Goal: Task Accomplishment & Management: Manage account settings

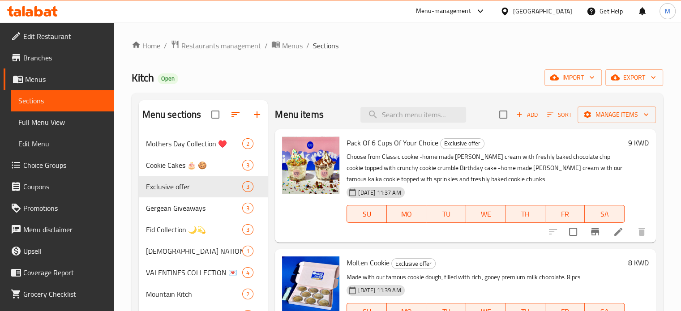
click at [206, 48] on span "Restaurants management" at bounding box center [221, 45] width 80 height 11
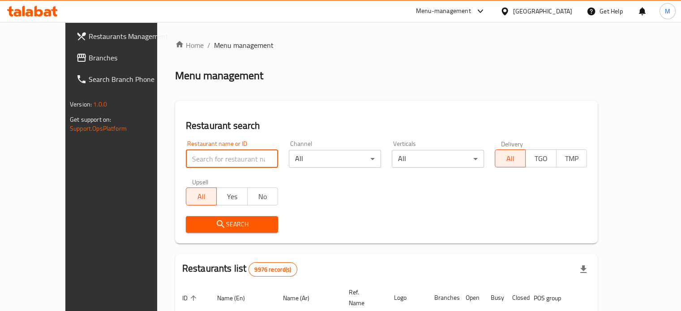
click at [188, 159] on input "search" at bounding box center [232, 159] width 92 height 18
type input "say suco"
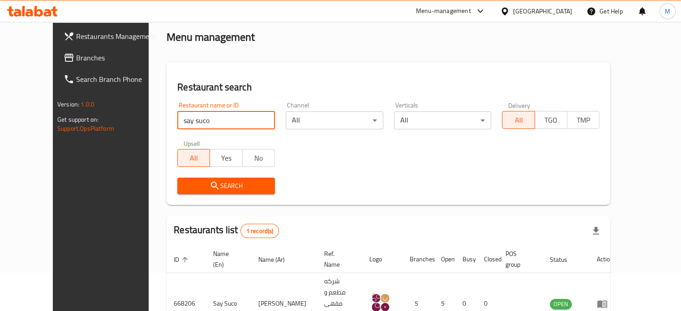
scroll to position [70, 0]
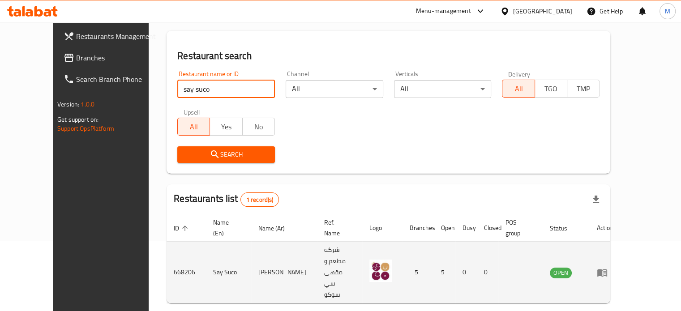
click at [608, 267] on icon "enhanced table" at bounding box center [602, 272] width 11 height 11
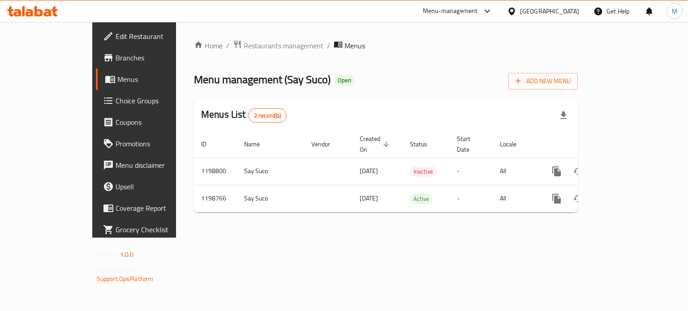
click at [500, 1] on div "Menu-management" at bounding box center [458, 11] width 84 height 22
click at [478, 7] on div "Menu-management" at bounding box center [450, 11] width 55 height 11
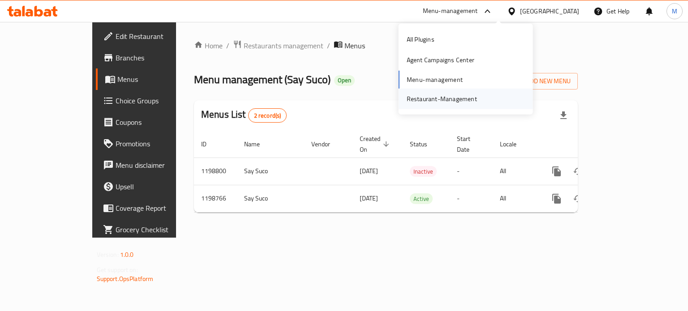
click at [476, 99] on div "Restaurant-Management" at bounding box center [442, 99] width 85 height 21
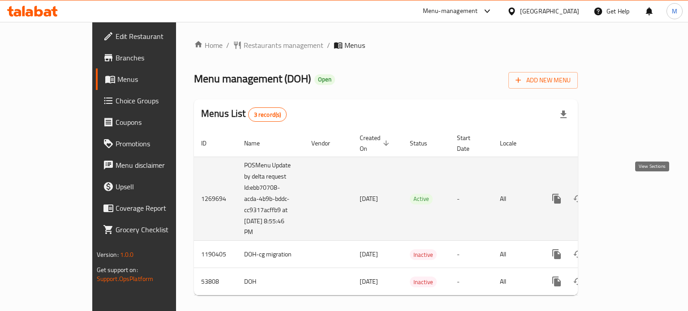
click at [632, 194] on link "enhanced table" at bounding box center [622, 199] width 22 height 22
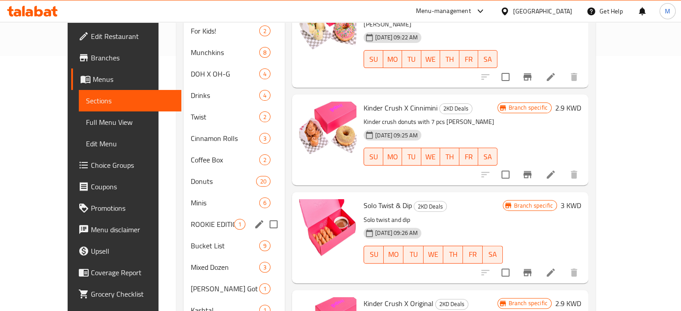
scroll to position [269, 0]
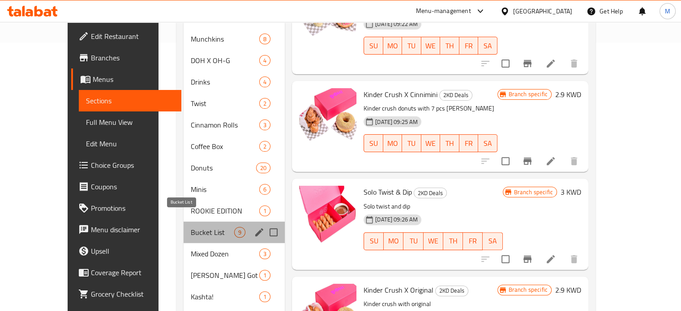
click at [191, 227] on span "Bucket List" at bounding box center [212, 232] width 43 height 11
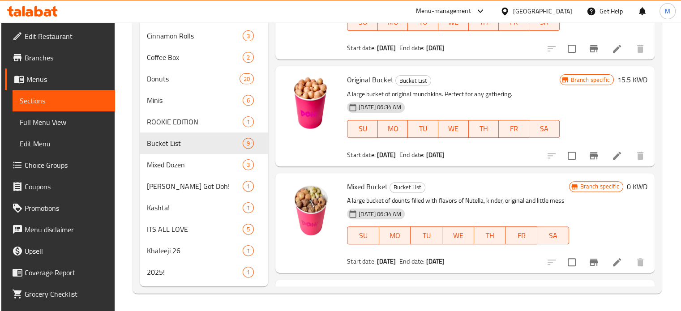
scroll to position [242, 0]
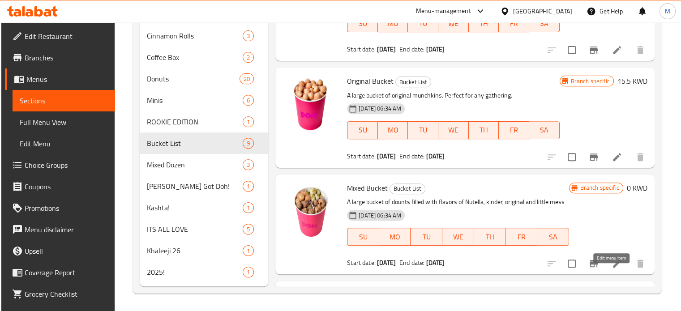
click at [612, 269] on icon at bounding box center [617, 263] width 11 height 11
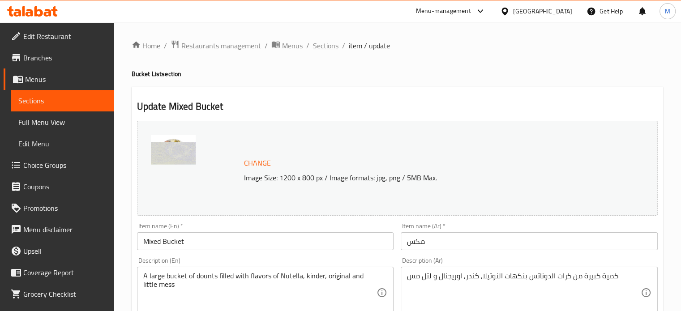
click at [324, 46] on span "Sections" at bounding box center [326, 45] width 26 height 11
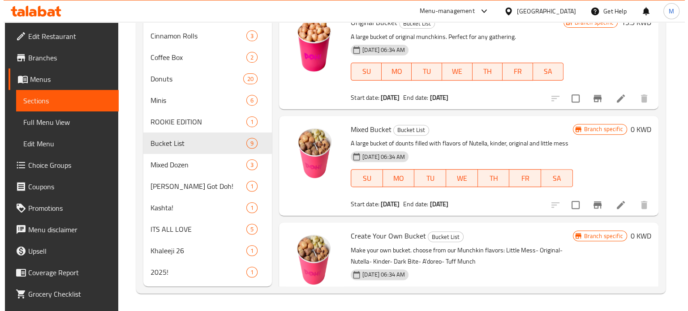
scroll to position [287, 0]
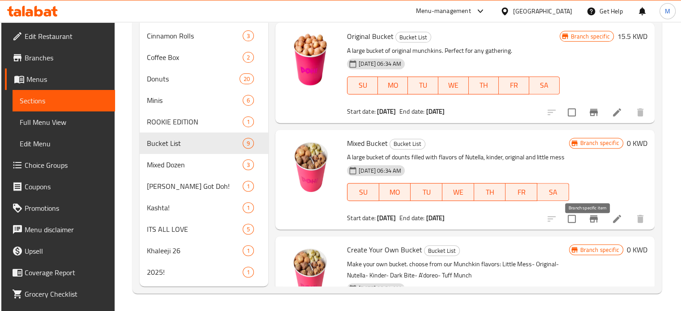
click at [593, 224] on icon "Branch-specific-item" at bounding box center [594, 219] width 11 height 11
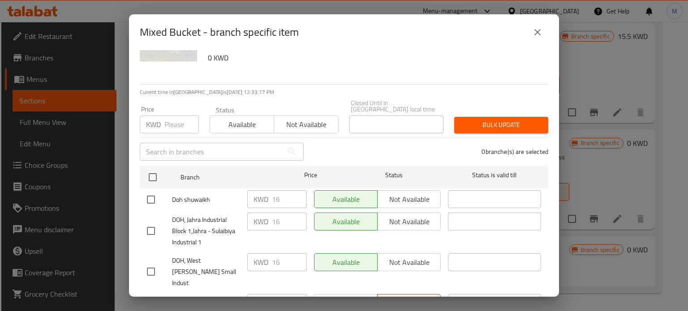
scroll to position [45, 0]
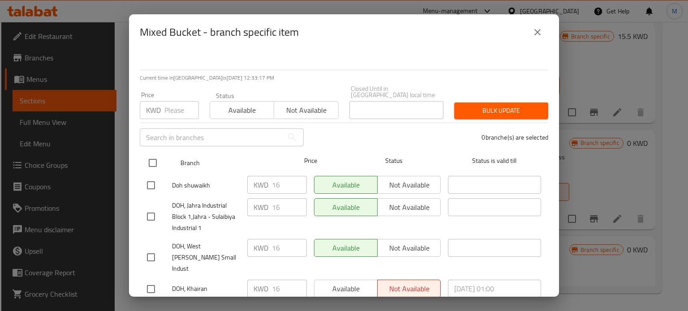
click at [145, 155] on input "checkbox" at bounding box center [152, 163] width 19 height 19
checkbox input "true"
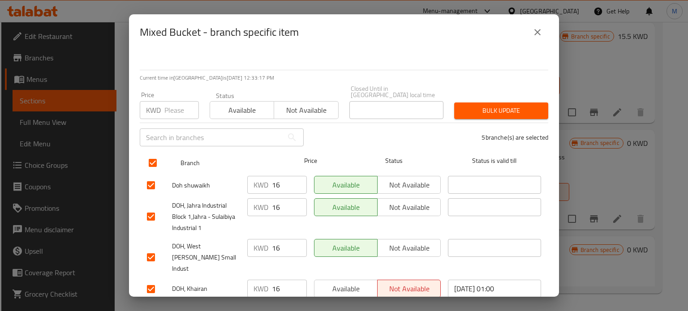
checkbox input "true"
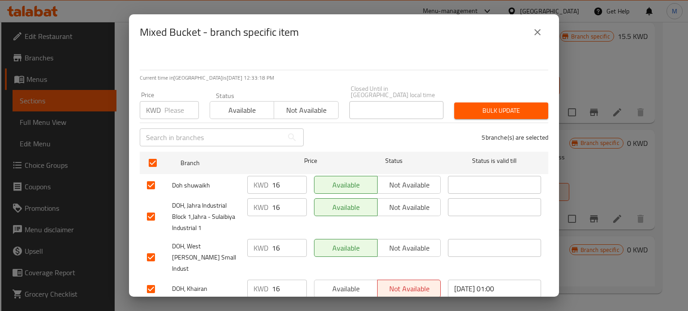
click at [282, 178] on input "16" at bounding box center [289, 185] width 35 height 18
click at [294, 183] on input "15" at bounding box center [289, 185] width 35 height 18
type input "15.5"
click at [464, 111] on button "Bulk update" at bounding box center [501, 111] width 94 height 17
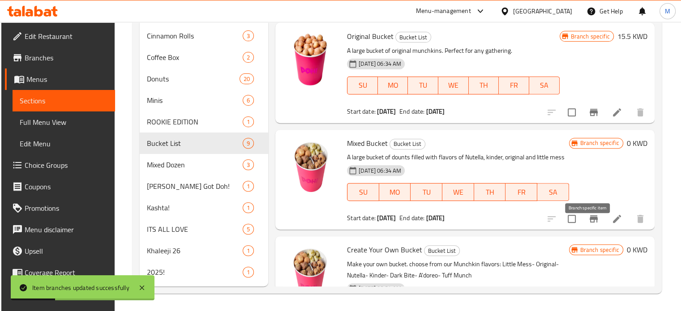
click at [592, 224] on icon "Branch-specific-item" at bounding box center [594, 219] width 11 height 11
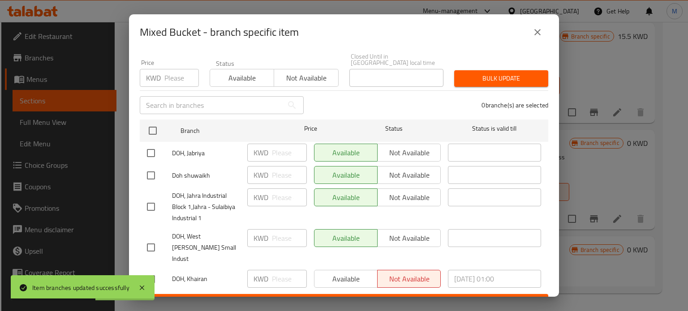
scroll to position [0, 0]
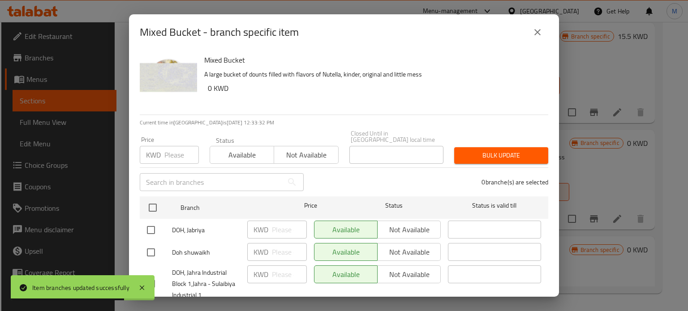
click at [529, 33] on button "close" at bounding box center [538, 33] width 22 height 22
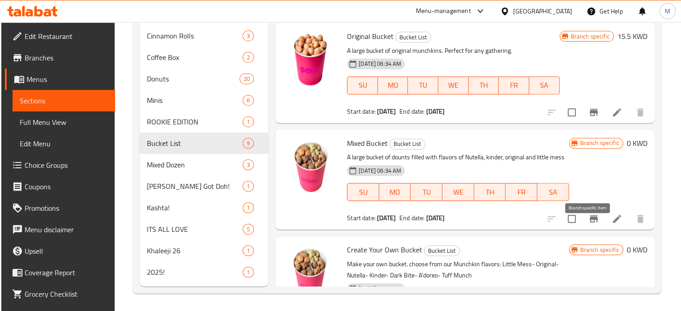
click at [590, 223] on icon "Branch-specific-item" at bounding box center [594, 218] width 8 height 7
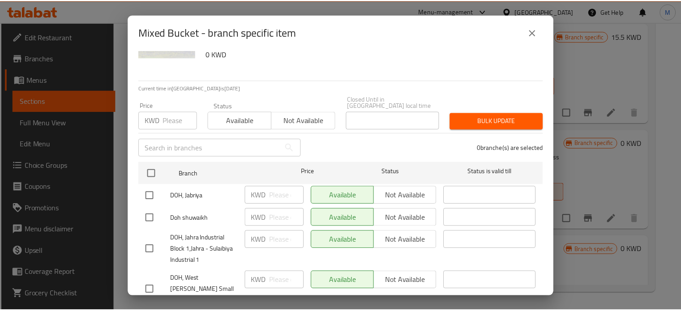
scroll to position [77, 0]
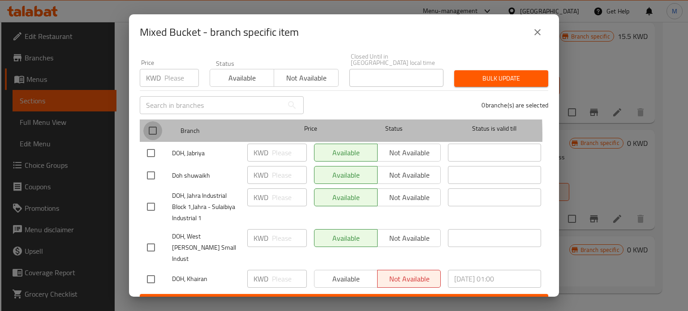
click at [154, 129] on input "checkbox" at bounding box center [152, 130] width 19 height 19
checkbox input "true"
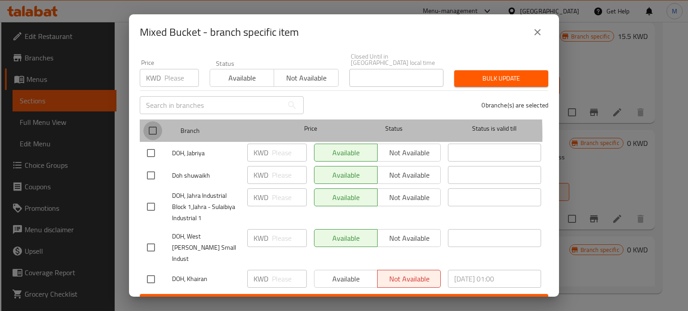
checkbox input "true"
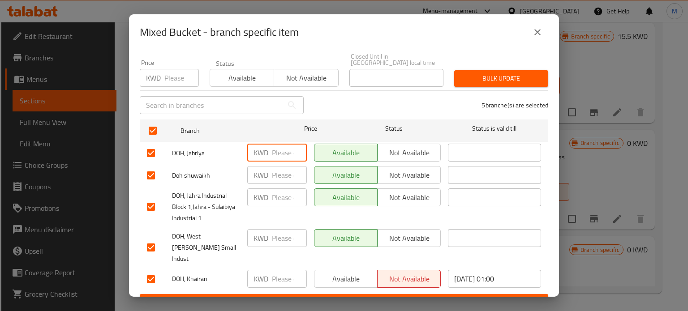
click at [284, 148] on input "number" at bounding box center [289, 153] width 35 height 18
type input "15.5"
click at [277, 166] on input "number" at bounding box center [289, 175] width 35 height 18
type input "15.5"
click at [272, 189] on input "number" at bounding box center [289, 198] width 35 height 18
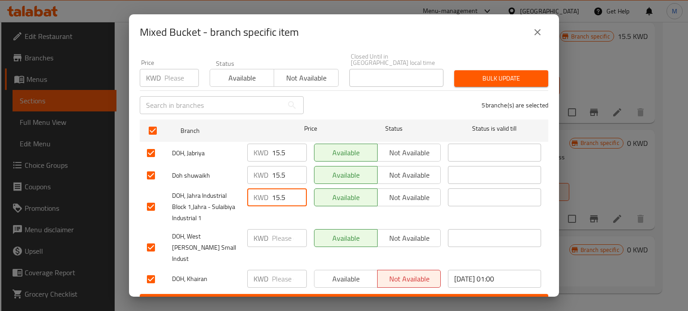
type input "15.5"
click at [278, 231] on input "number" at bounding box center [289, 238] width 35 height 18
type input "15.5"
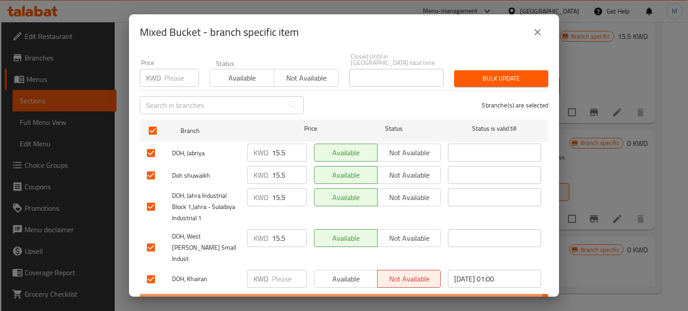
click at [330, 297] on span "Save" at bounding box center [344, 302] width 394 height 11
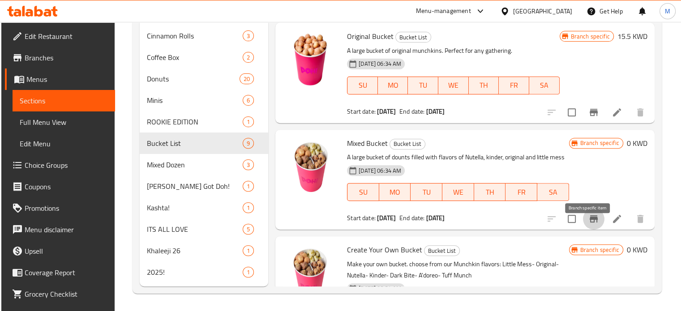
click at [590, 224] on icon "Branch-specific-item" at bounding box center [594, 219] width 11 height 11
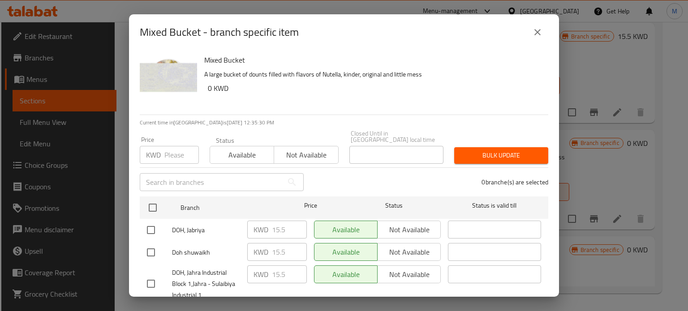
click at [534, 34] on icon "close" at bounding box center [537, 32] width 11 height 11
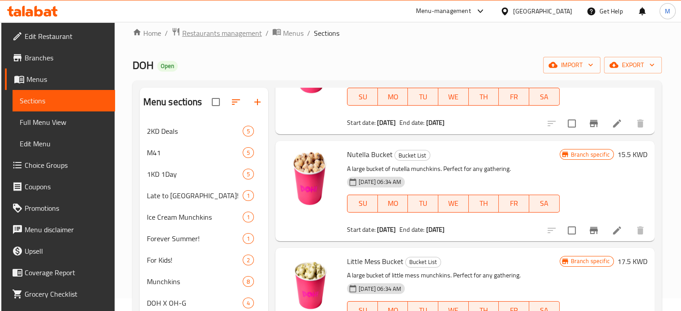
scroll to position [0, 0]
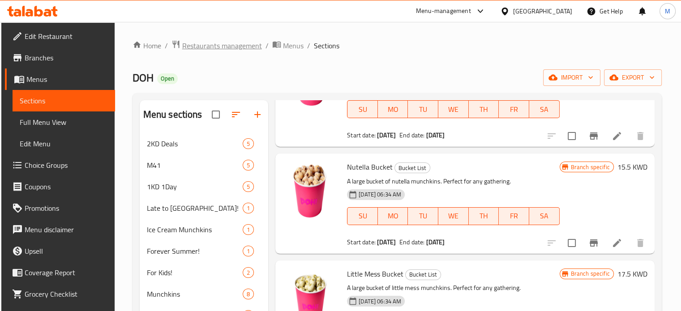
click at [236, 45] on span "Restaurants management" at bounding box center [222, 45] width 80 height 11
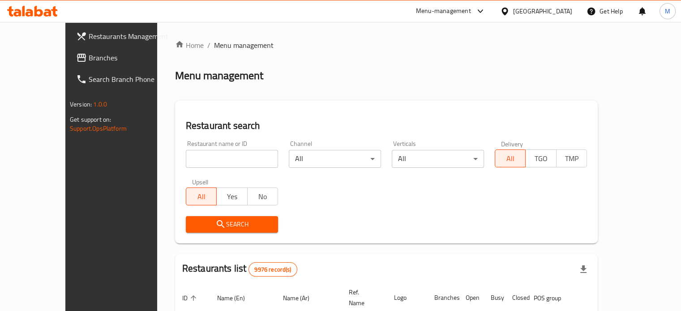
click at [214, 166] on input "search" at bounding box center [232, 159] width 92 height 18
type input "say suco"
click button "Search" at bounding box center [232, 224] width 92 height 17
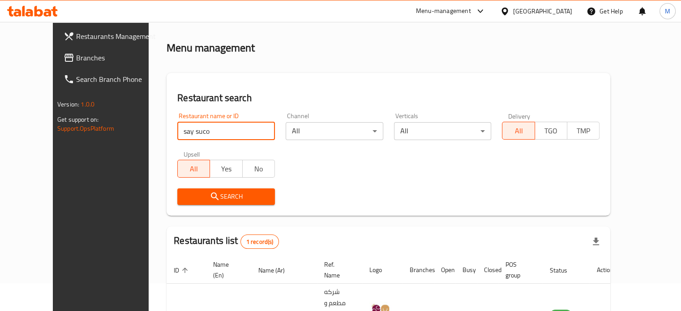
scroll to position [70, 0]
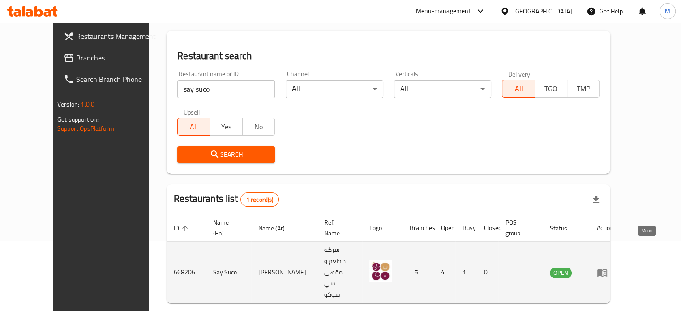
click at [607, 269] on icon "enhanced table" at bounding box center [603, 273] width 10 height 8
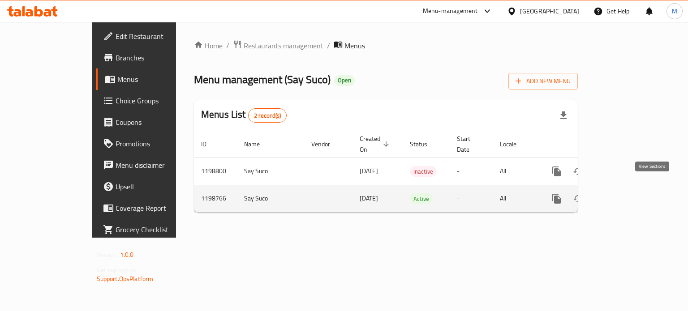
click at [627, 194] on icon "enhanced table" at bounding box center [621, 199] width 11 height 11
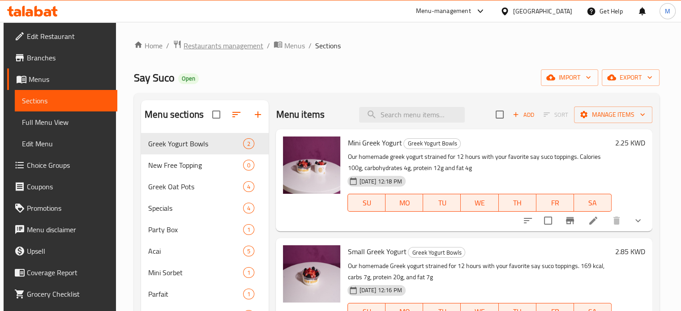
click at [224, 46] on span "Restaurants management" at bounding box center [224, 45] width 80 height 11
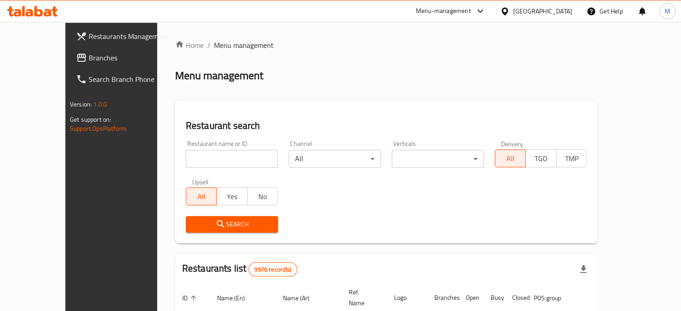
click at [471, 12] on div "Menu-management" at bounding box center [443, 11] width 55 height 11
click at [463, 102] on div "Restaurant-Management" at bounding box center [435, 99] width 70 height 10
